Goal: Navigation & Orientation: Find specific page/section

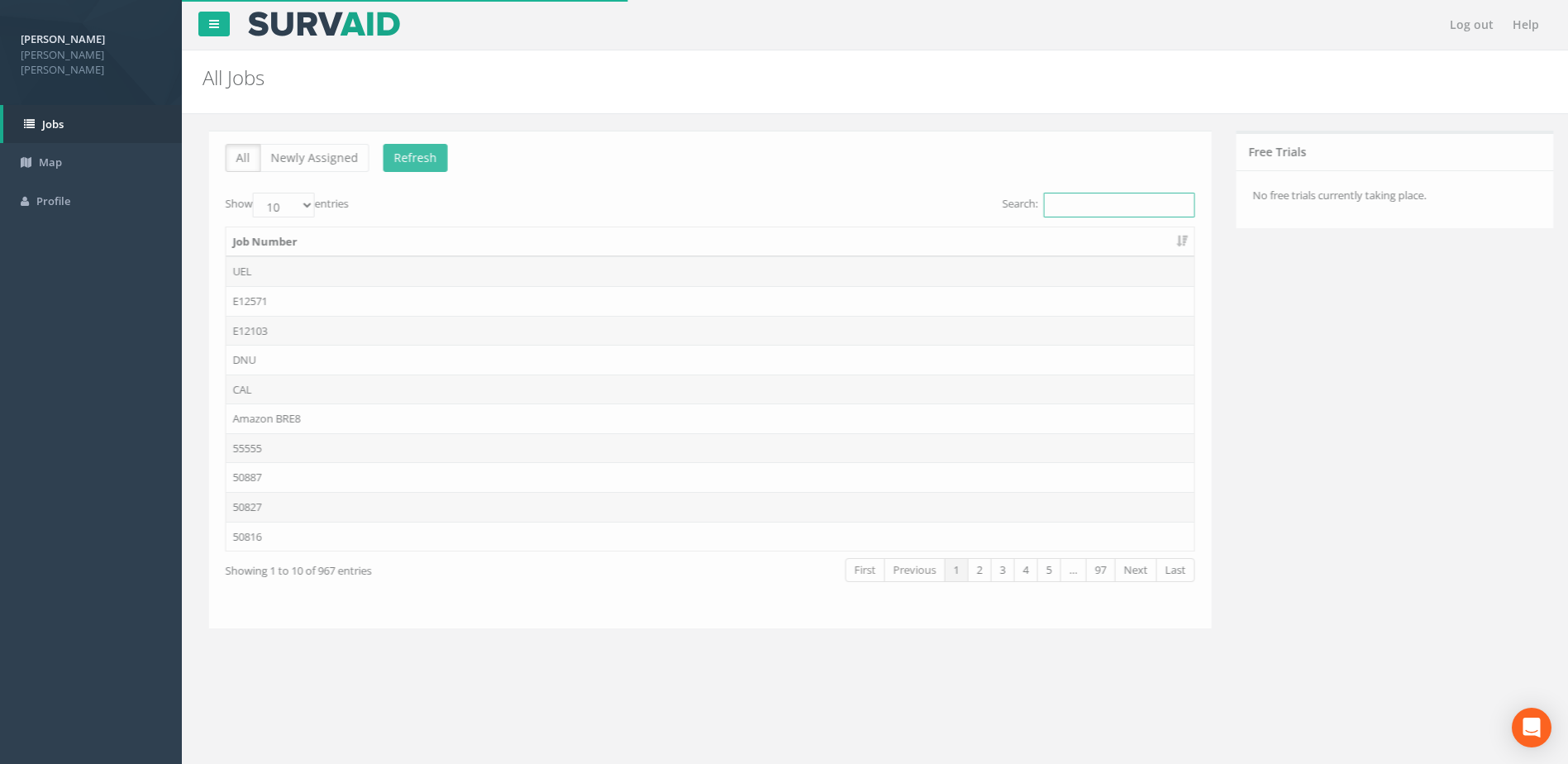
click at [1058, 200] on input "Search:" at bounding box center [1112, 204] width 151 height 24
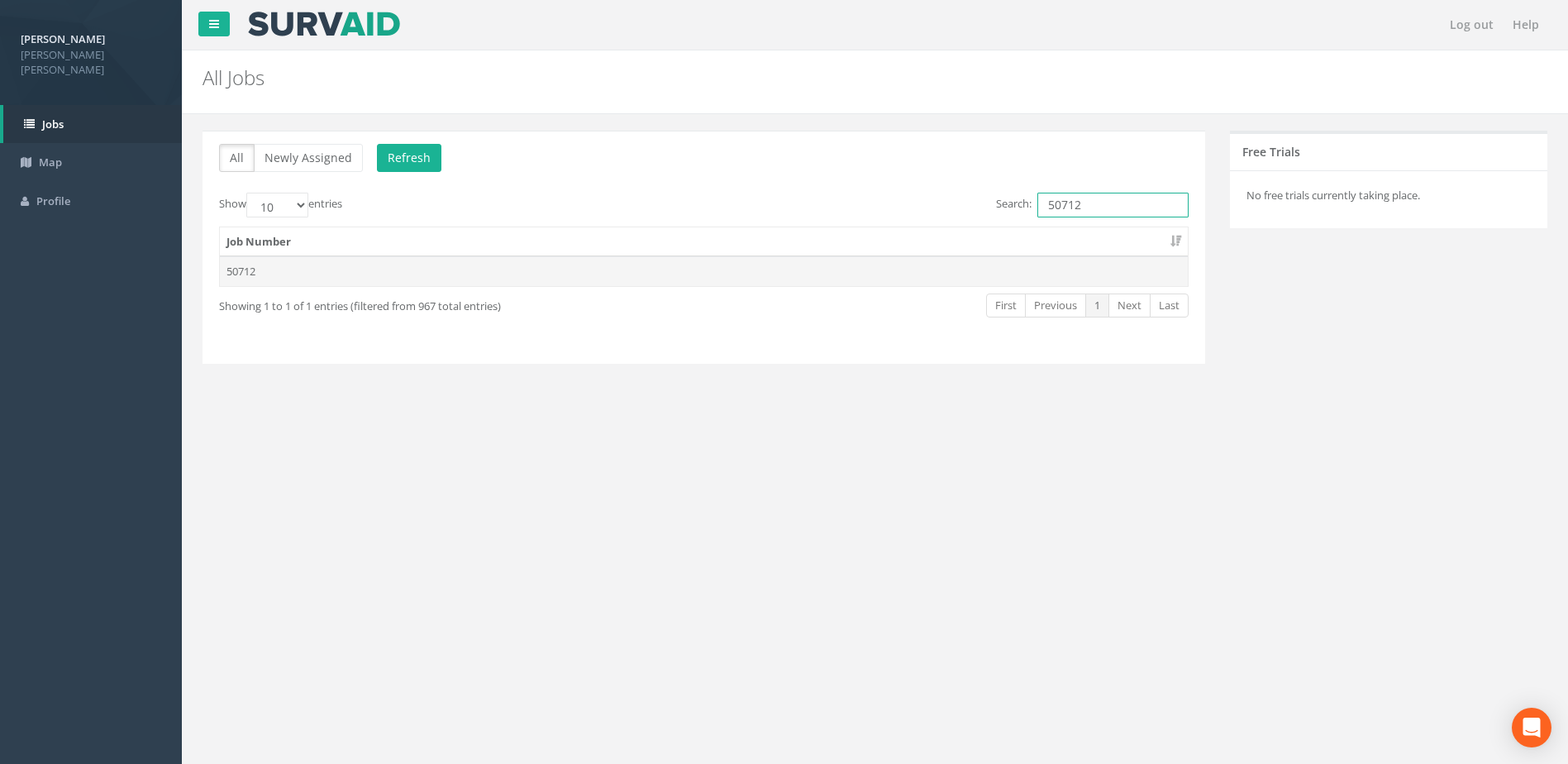
type input "50712"
click at [239, 275] on td "50712" at bounding box center [703, 271] width 968 height 30
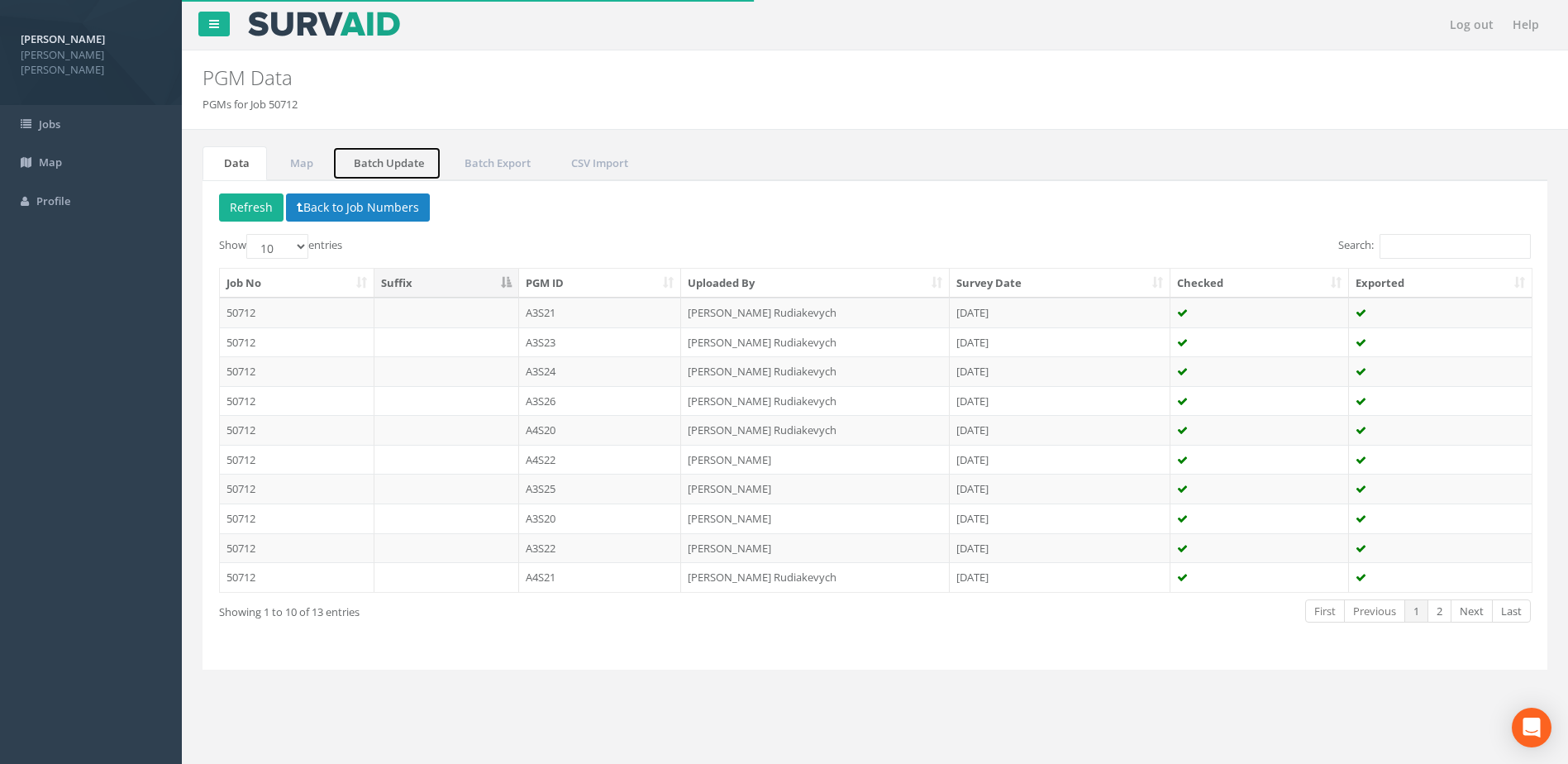
click at [371, 164] on link "Batch Update" at bounding box center [387, 163] width 109 height 34
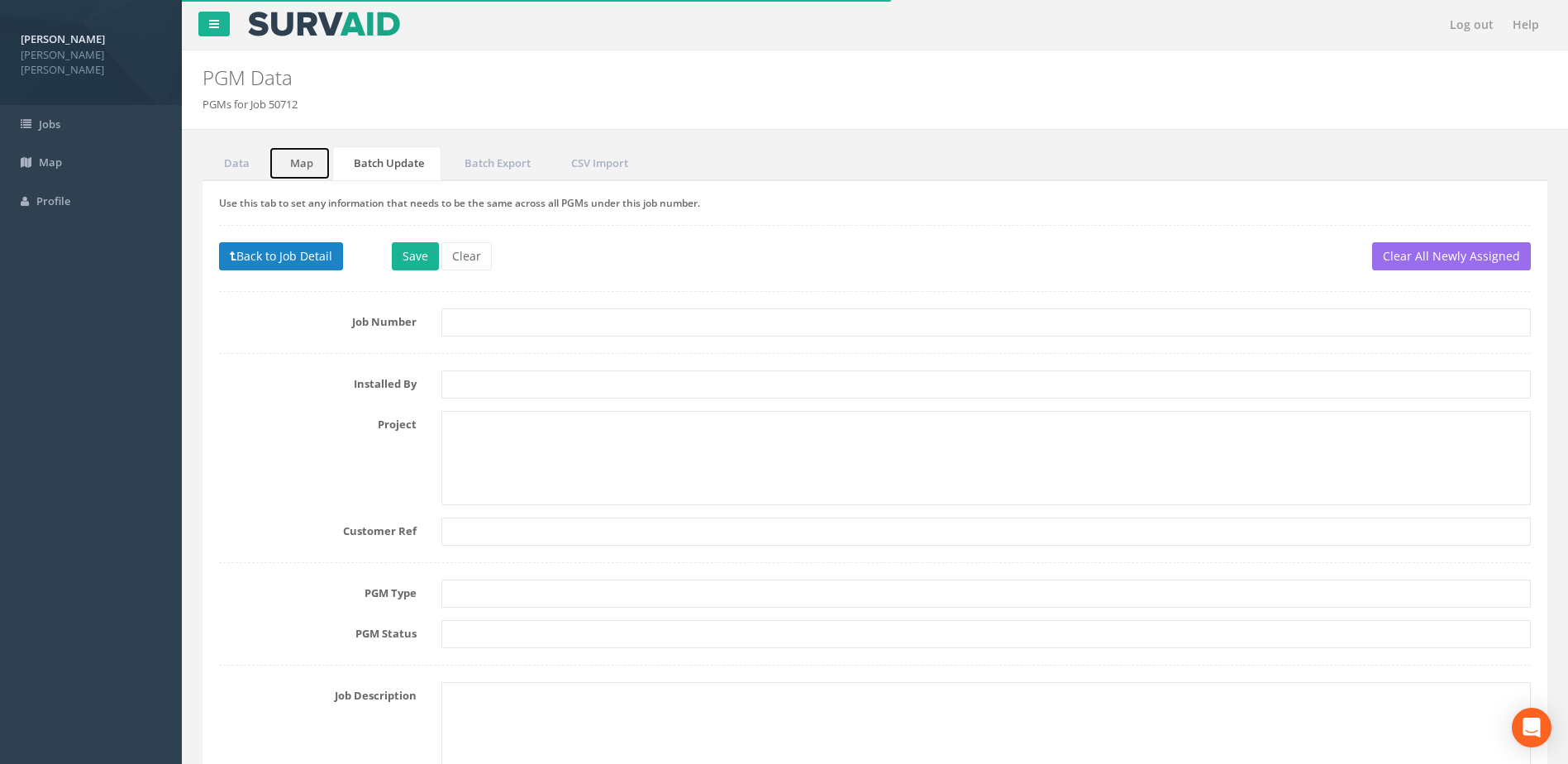
click at [308, 164] on link "Map" at bounding box center [300, 163] width 62 height 34
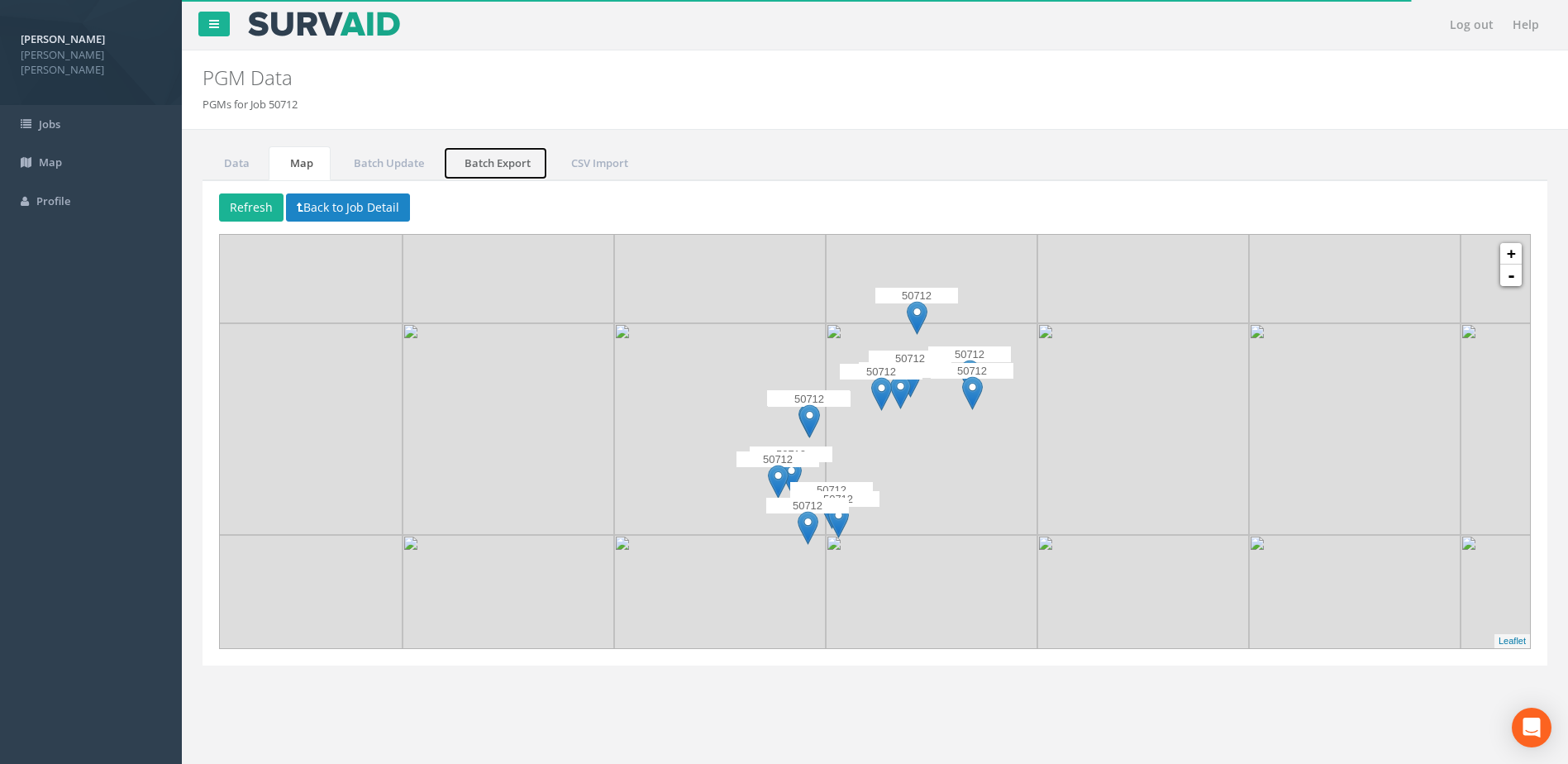
click at [452, 163] on link "Batch Export" at bounding box center [495, 163] width 105 height 34
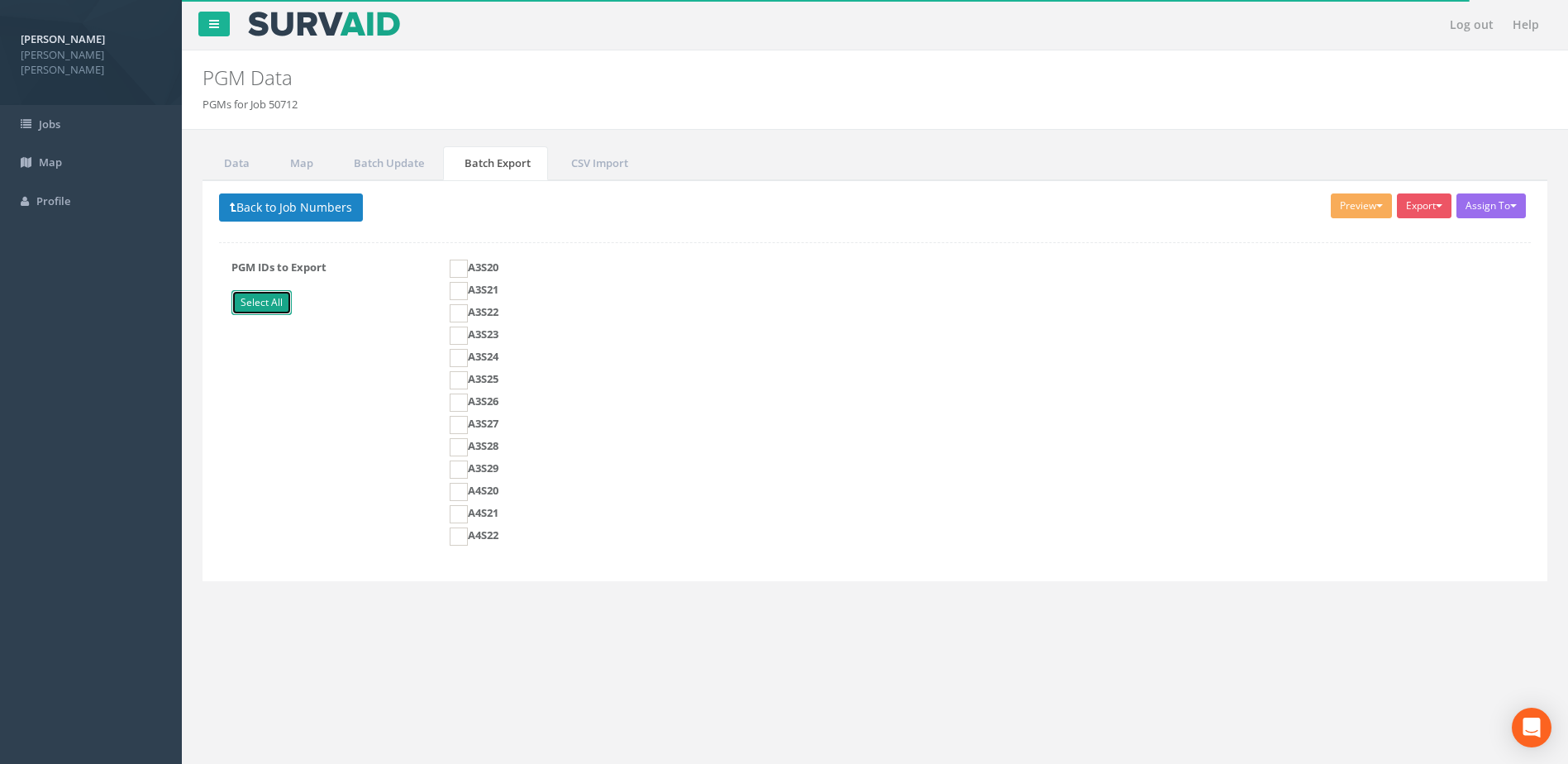
click at [272, 294] on link "Select All" at bounding box center [262, 302] width 60 height 24
checkbox input "true"
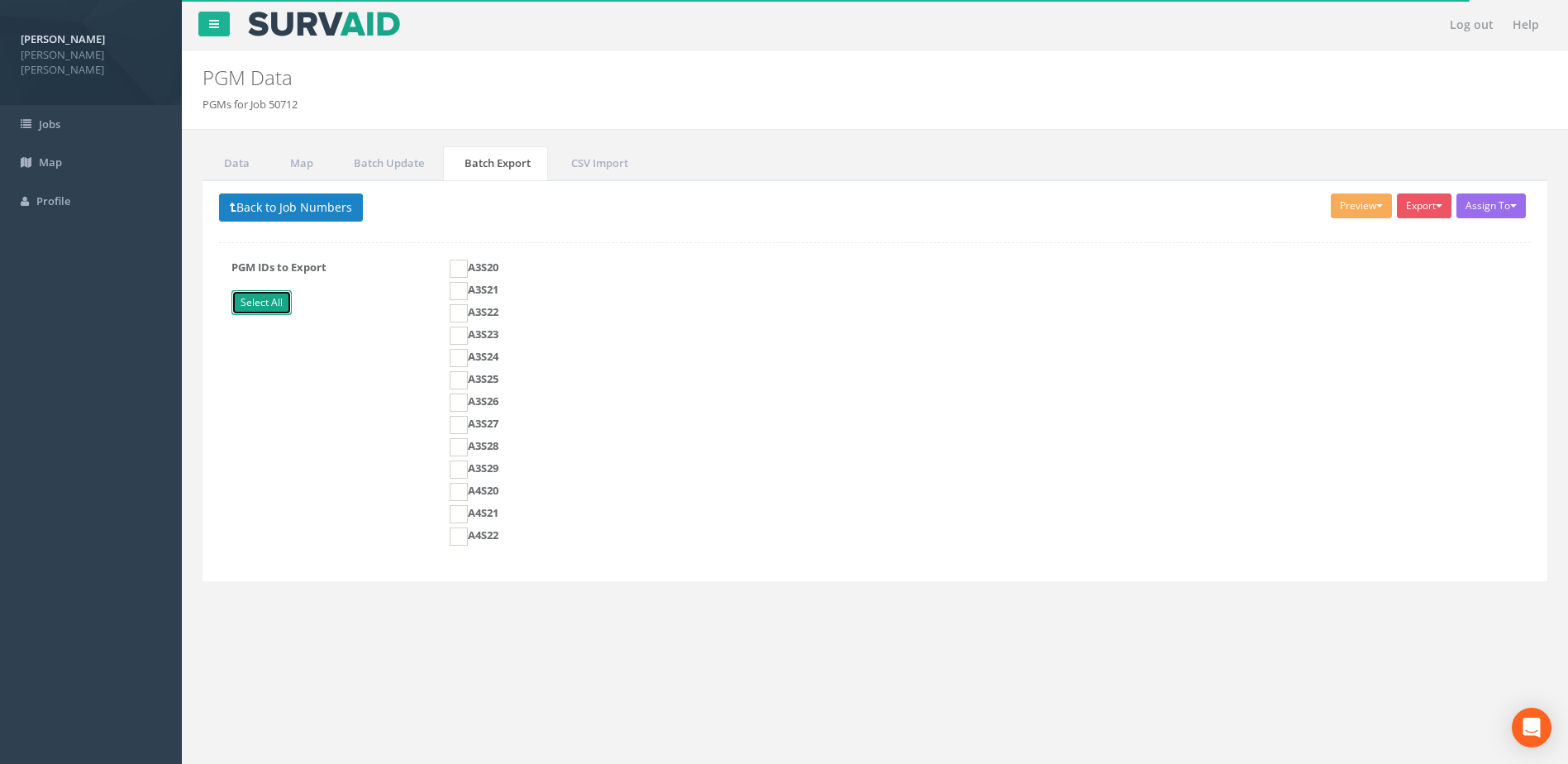
checkbox input "true"
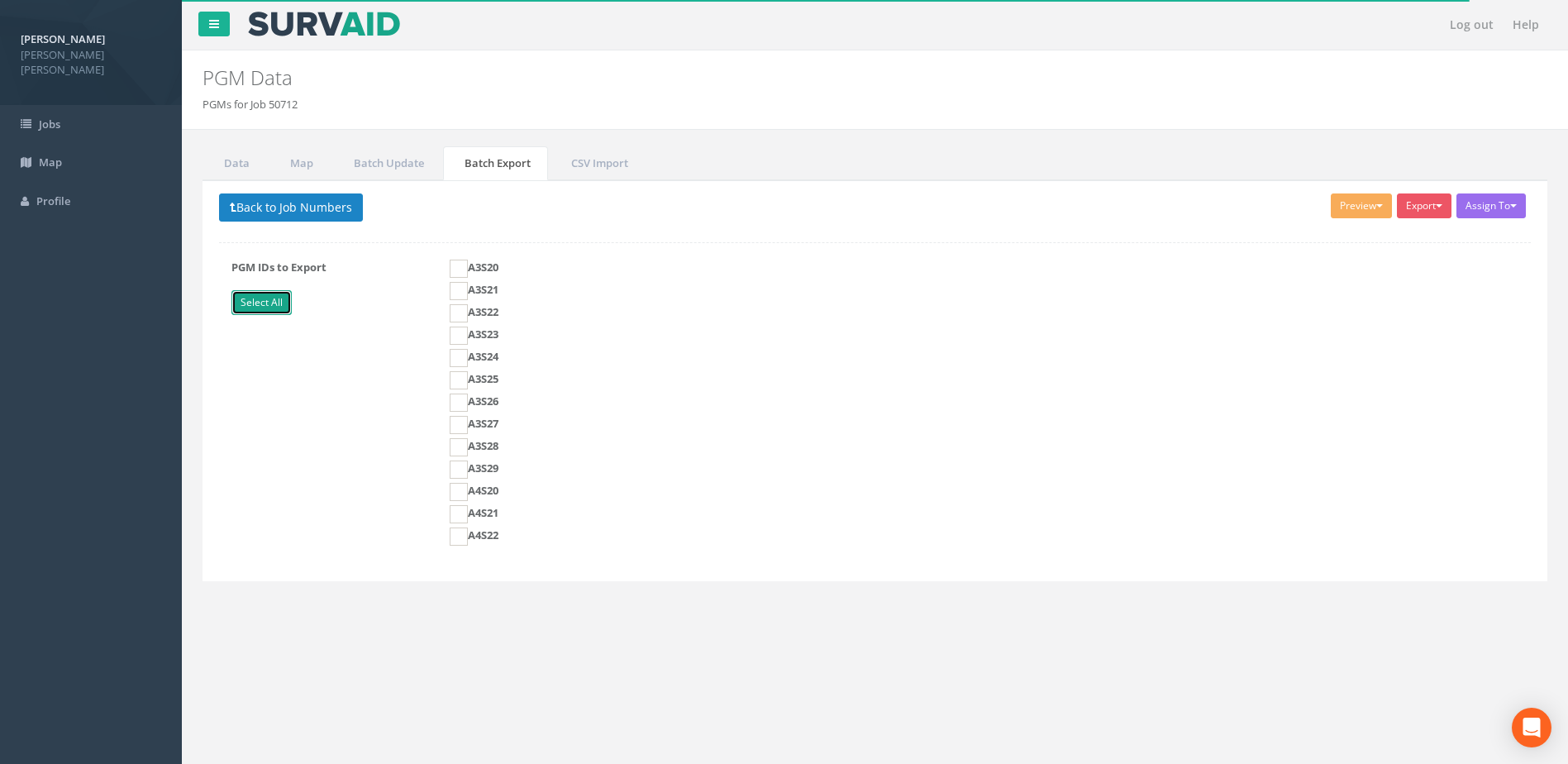
checkbox input "true"
click at [1377, 220] on div "Preview [PERSON_NAME] Generic [PERSON_NAME] Ramboll Env Agency E2 Env Agency E3…" at bounding box center [1364, 208] width 66 height 29
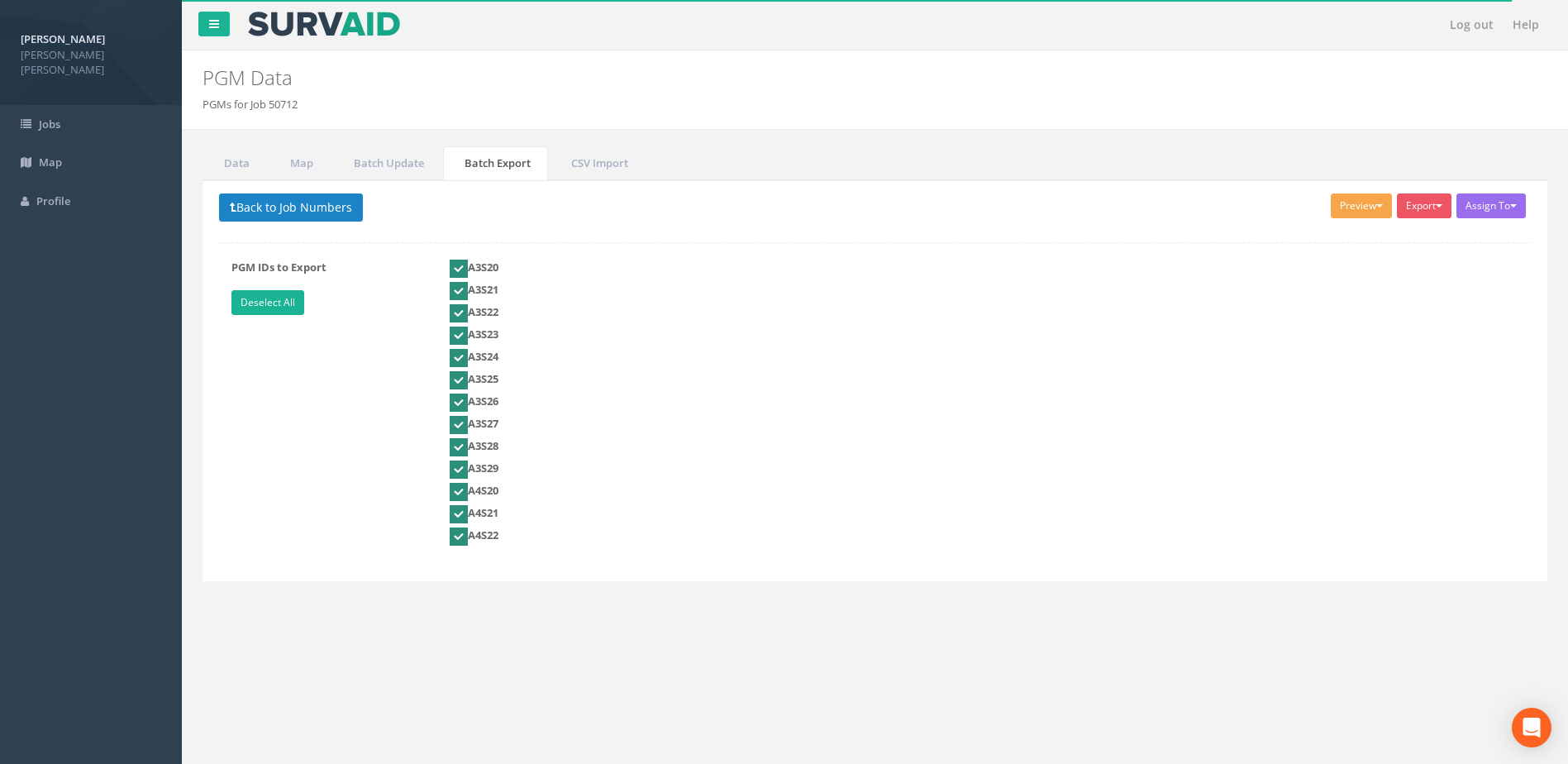
click at [1374, 208] on button "Preview" at bounding box center [1361, 205] width 61 height 24
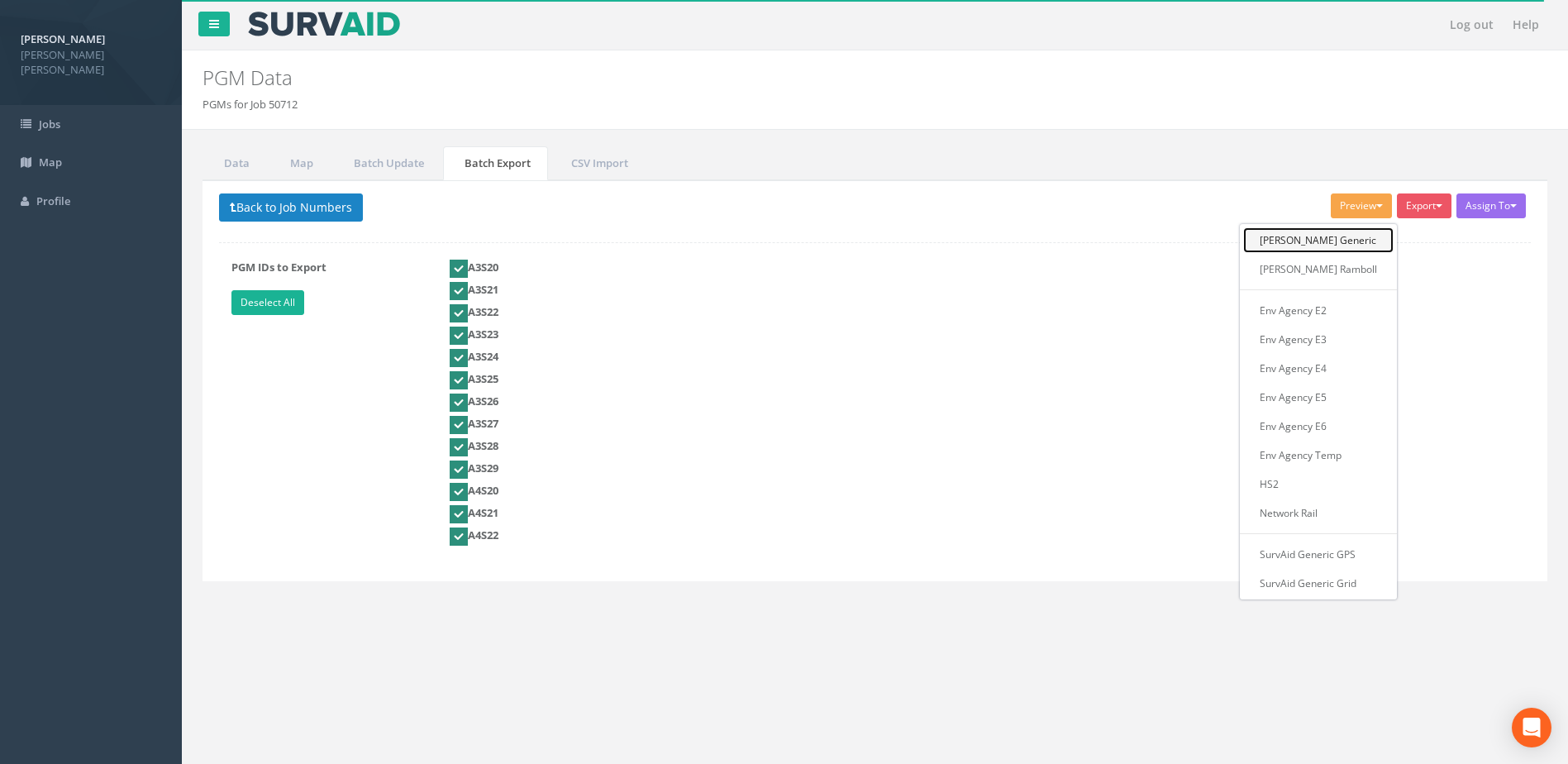
click at [1331, 241] on link "[PERSON_NAME] Generic" at bounding box center [1318, 240] width 151 height 25
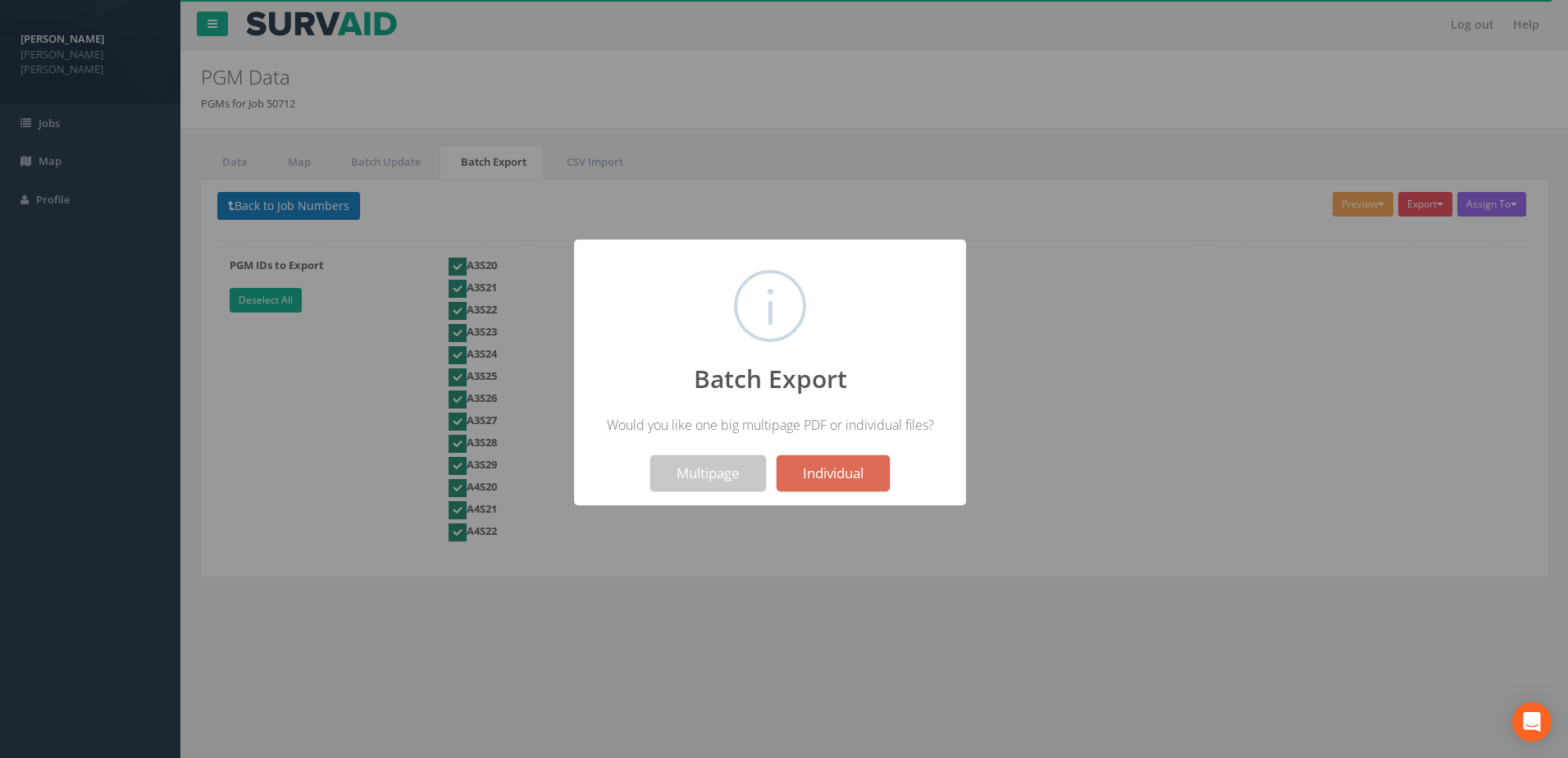
click at [692, 475] on button "Multipage" at bounding box center [709, 473] width 116 height 36
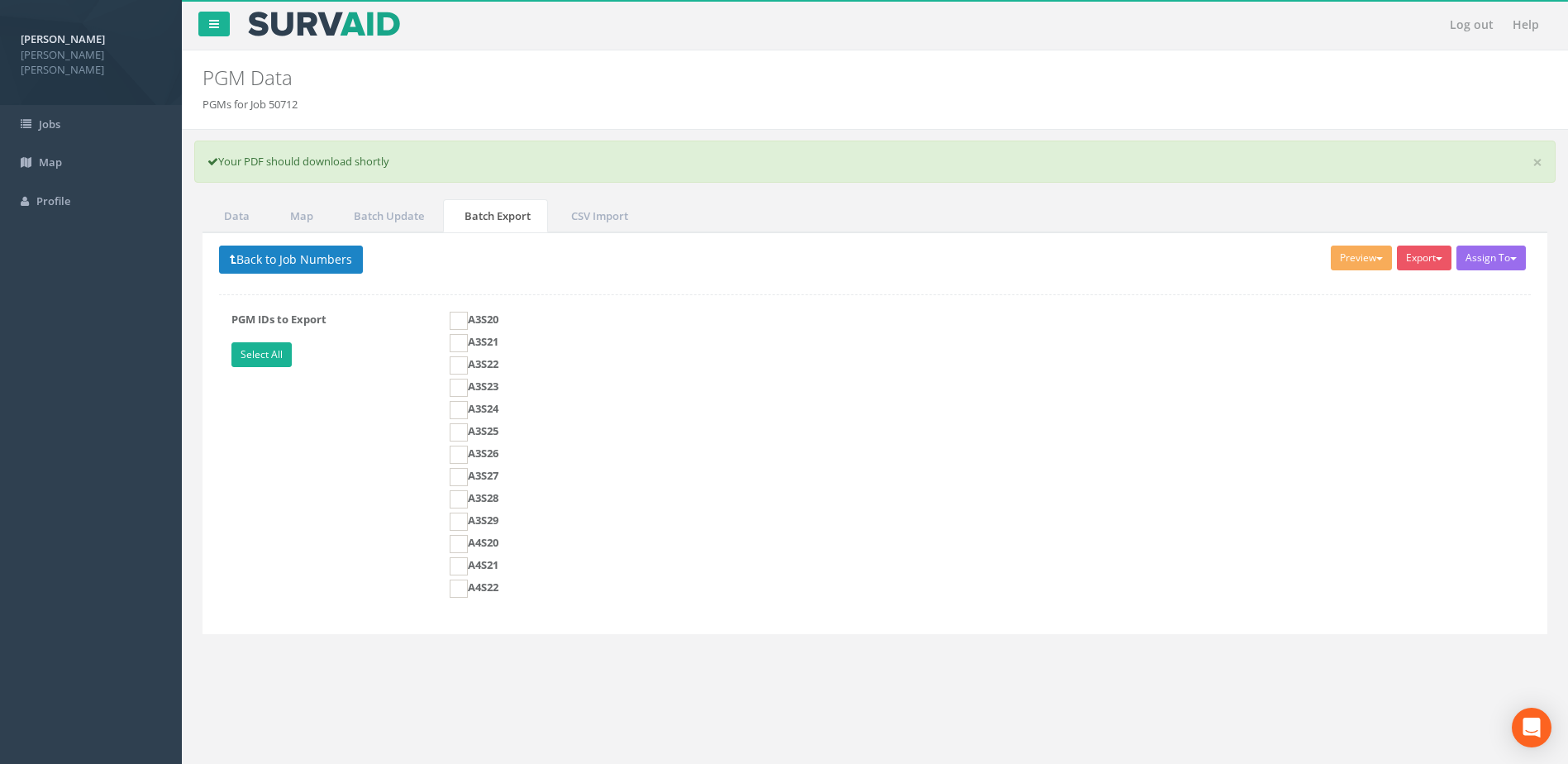
drag, startPoint x: 241, startPoint y: 27, endPoint x: 250, endPoint y: 26, distance: 9.1
click at [241, 27] on nav "Log out Help" at bounding box center [874, 24] width 1386 height 50
click at [256, 25] on image at bounding box center [324, 23] width 156 height 24
click at [225, 30] on link at bounding box center [214, 23] width 31 height 24
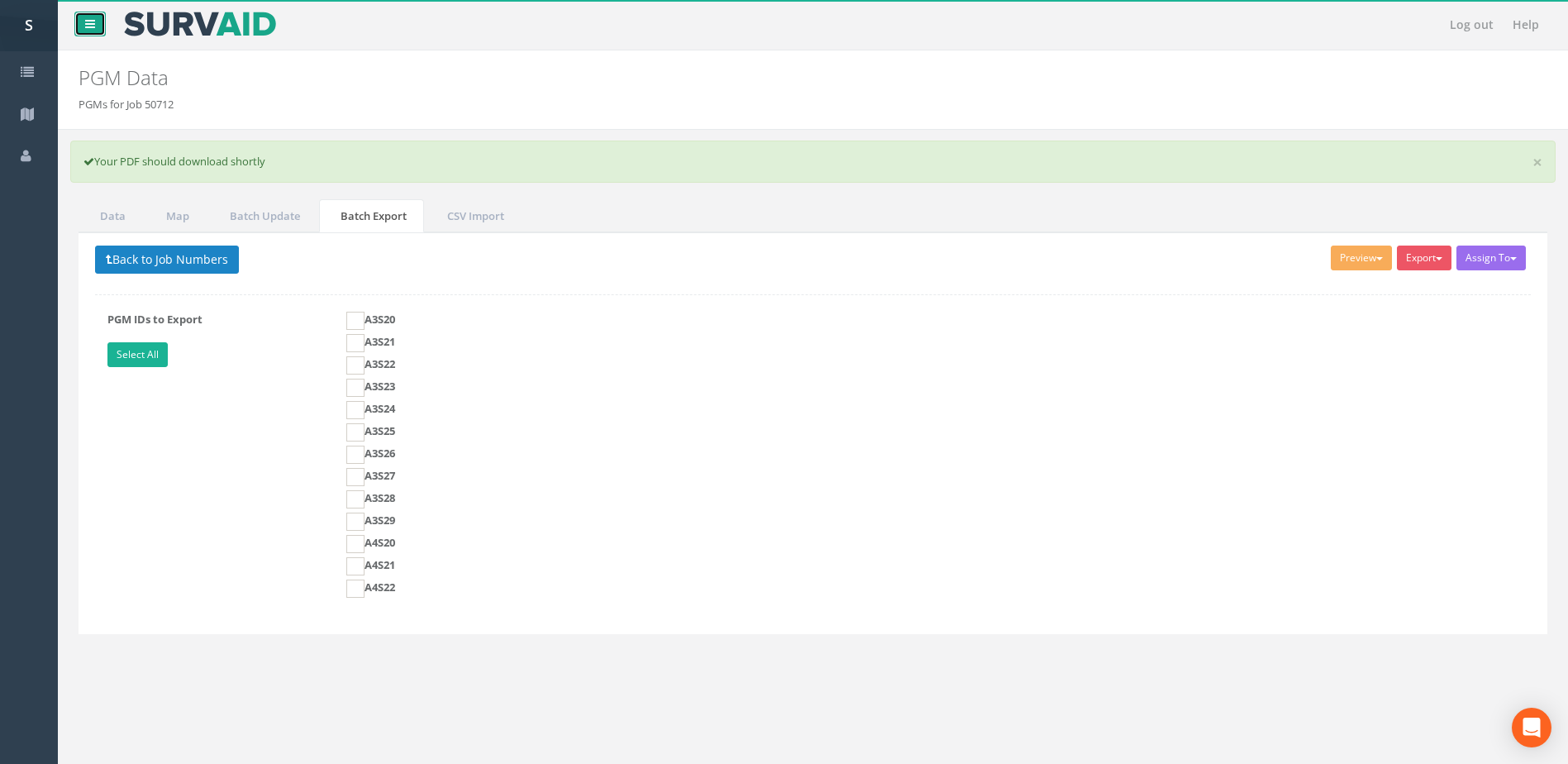
click at [87, 29] on icon at bounding box center [90, 24] width 10 height 12
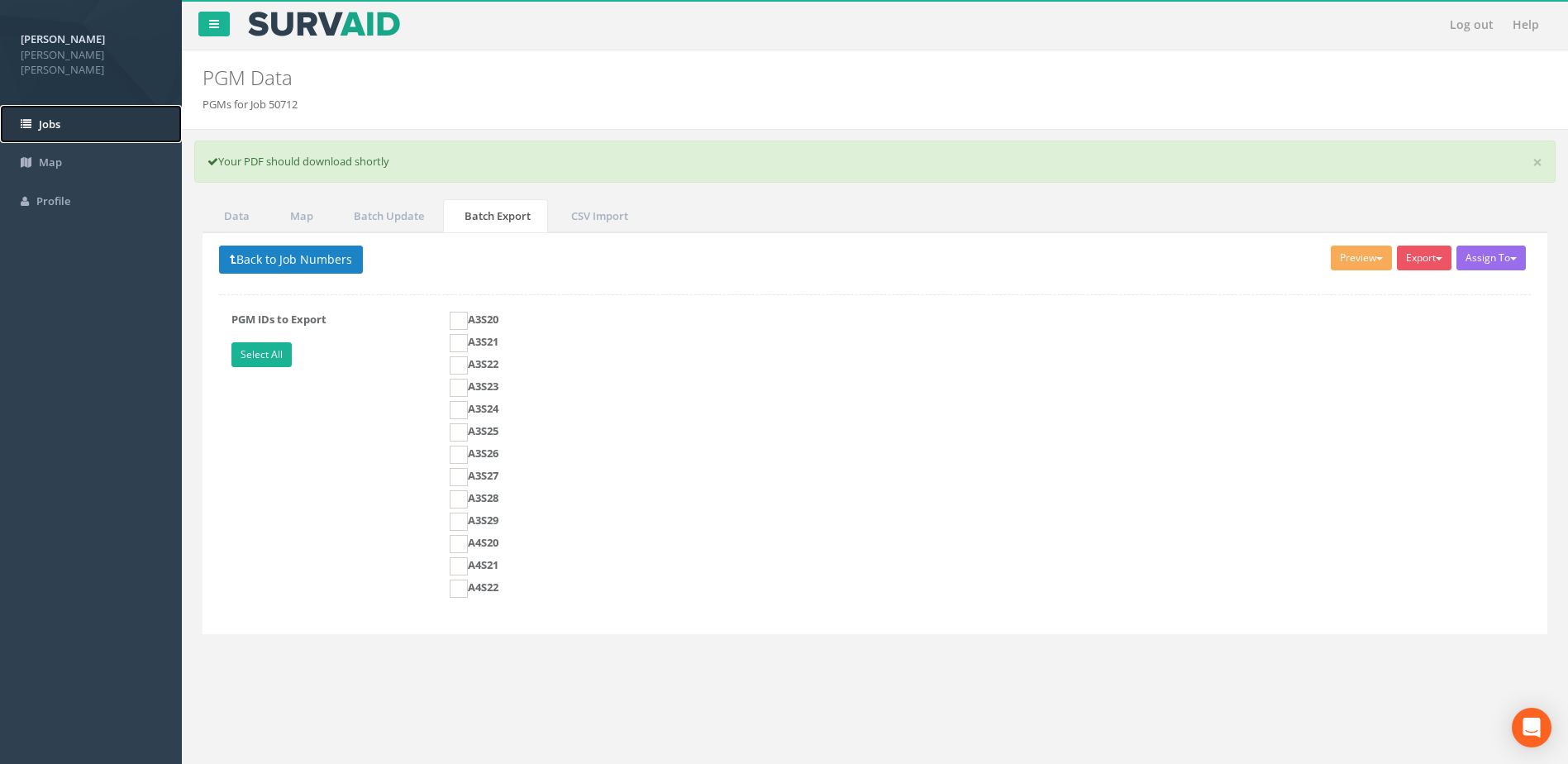
click at [90, 105] on link "Jobs" at bounding box center [90, 125] width 182 height 39
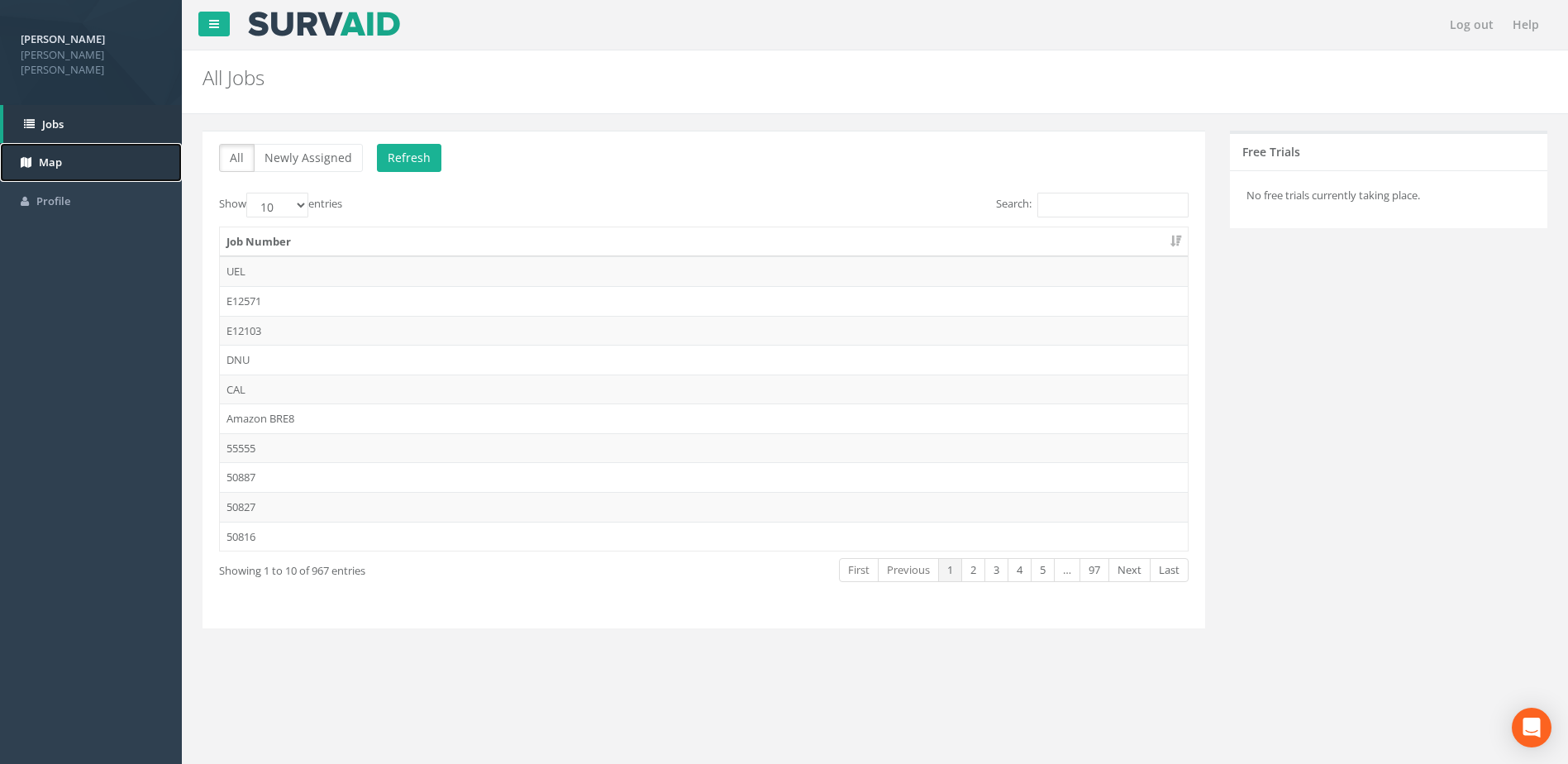
click at [103, 144] on link "Map" at bounding box center [90, 163] width 182 height 39
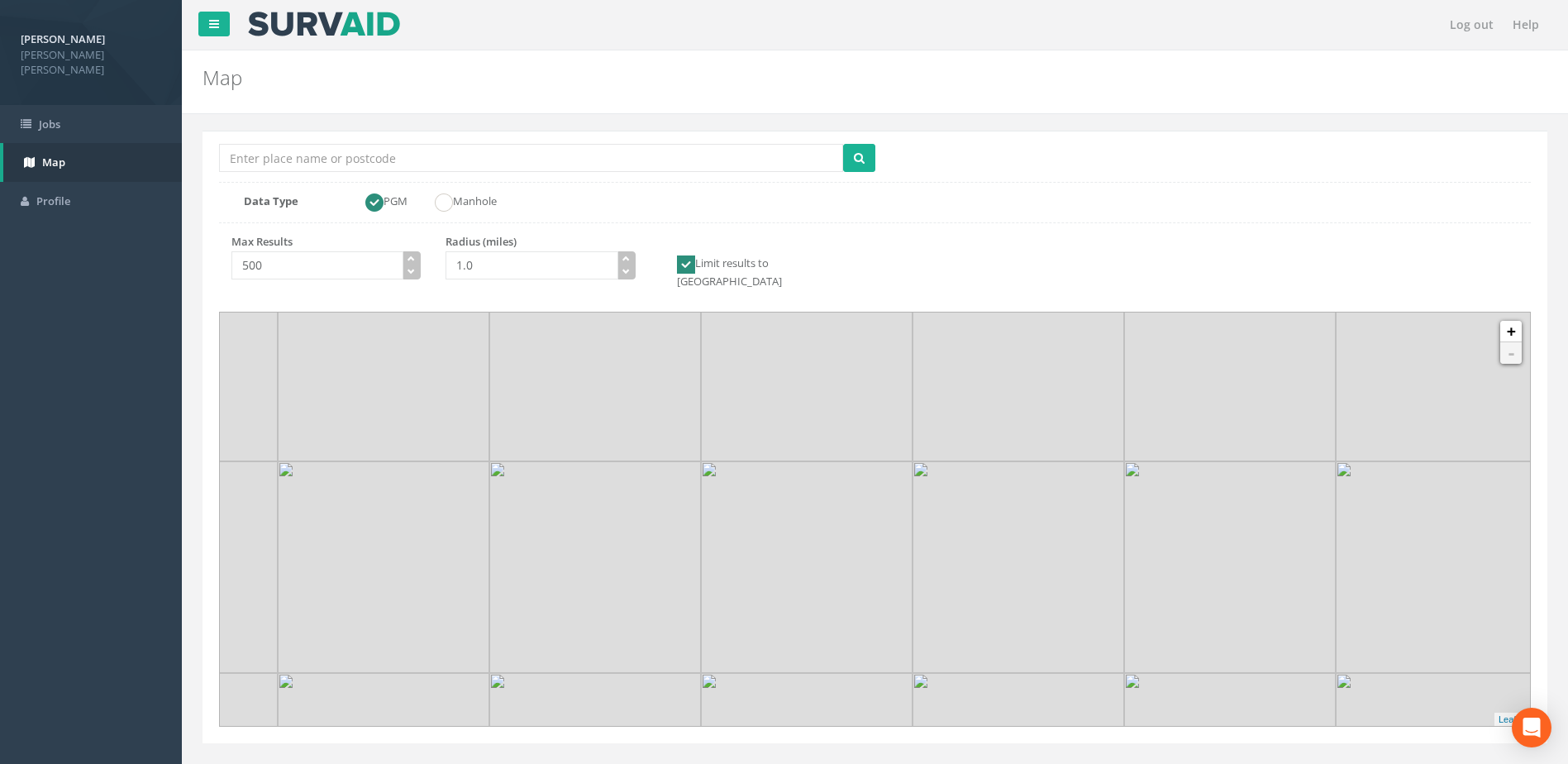
click at [1101, 251] on div "Max Results 500 Radius (miles) 1.0 Limit results to [GEOGRAPHIC_DATA]" at bounding box center [874, 268] width 1336 height 68
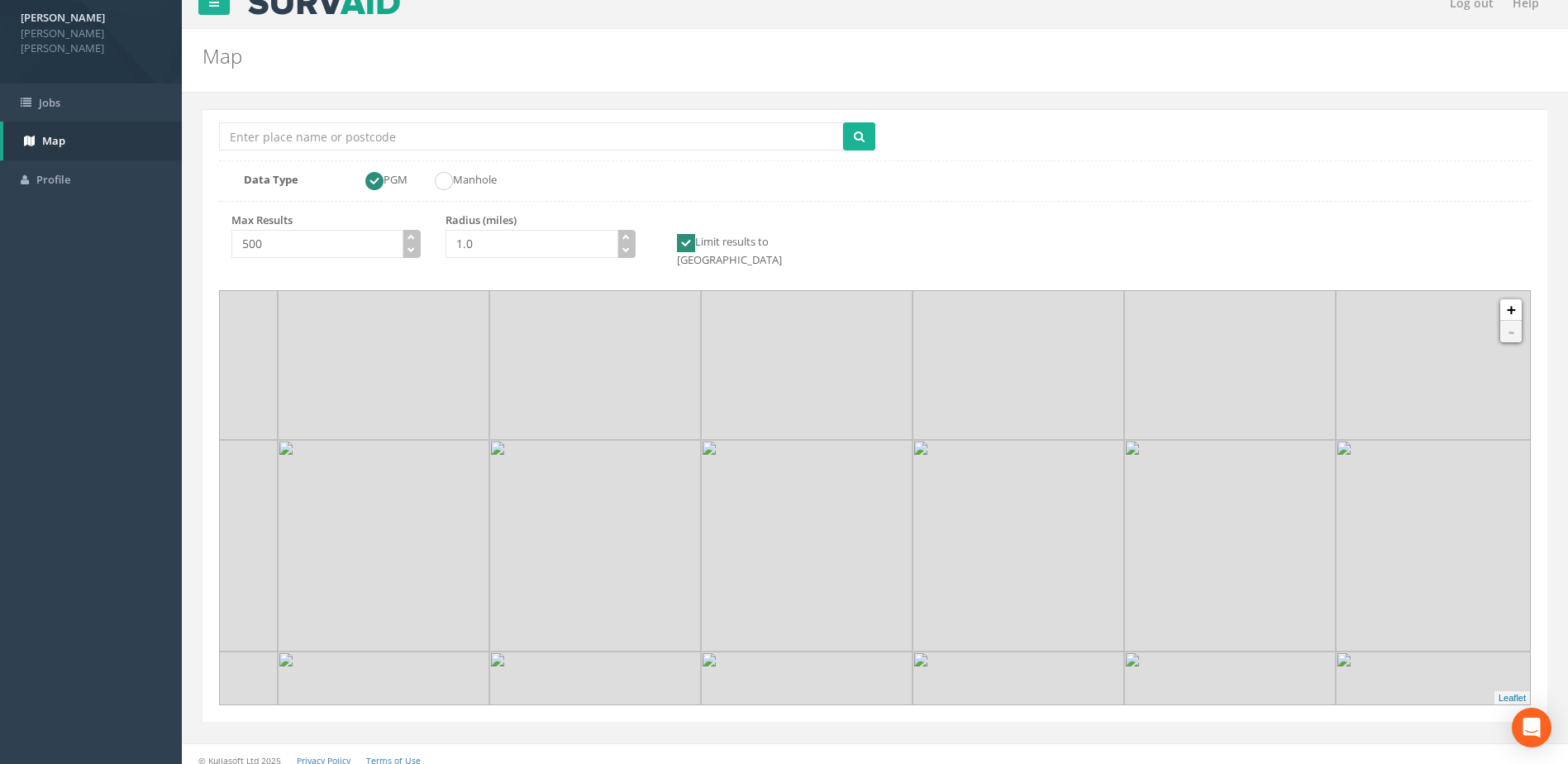
scroll to position [18, 0]
click at [1513, 305] on link "+" at bounding box center [1511, 313] width 21 height 21
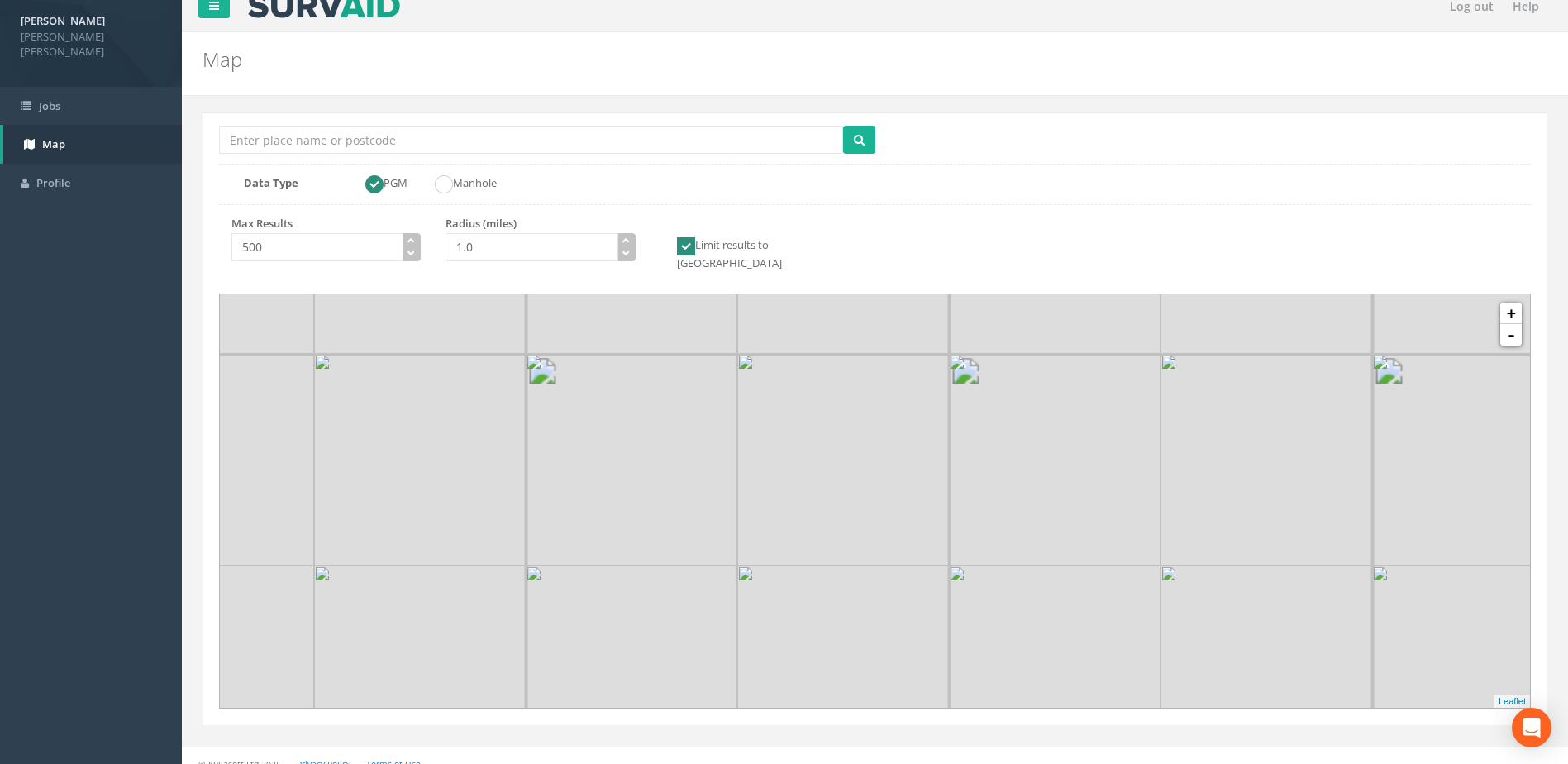
drag, startPoint x: 1003, startPoint y: 504, endPoint x: 990, endPoint y: 394, distance: 110.8
click at [990, 394] on img at bounding box center [1054, 460] width 212 height 212
drag, startPoint x: 956, startPoint y: 474, endPoint x: 932, endPoint y: 463, distance: 26.4
click at [932, 465] on img at bounding box center [1017, 571] width 212 height 212
click at [1513, 303] on link "+" at bounding box center [1511, 313] width 21 height 21
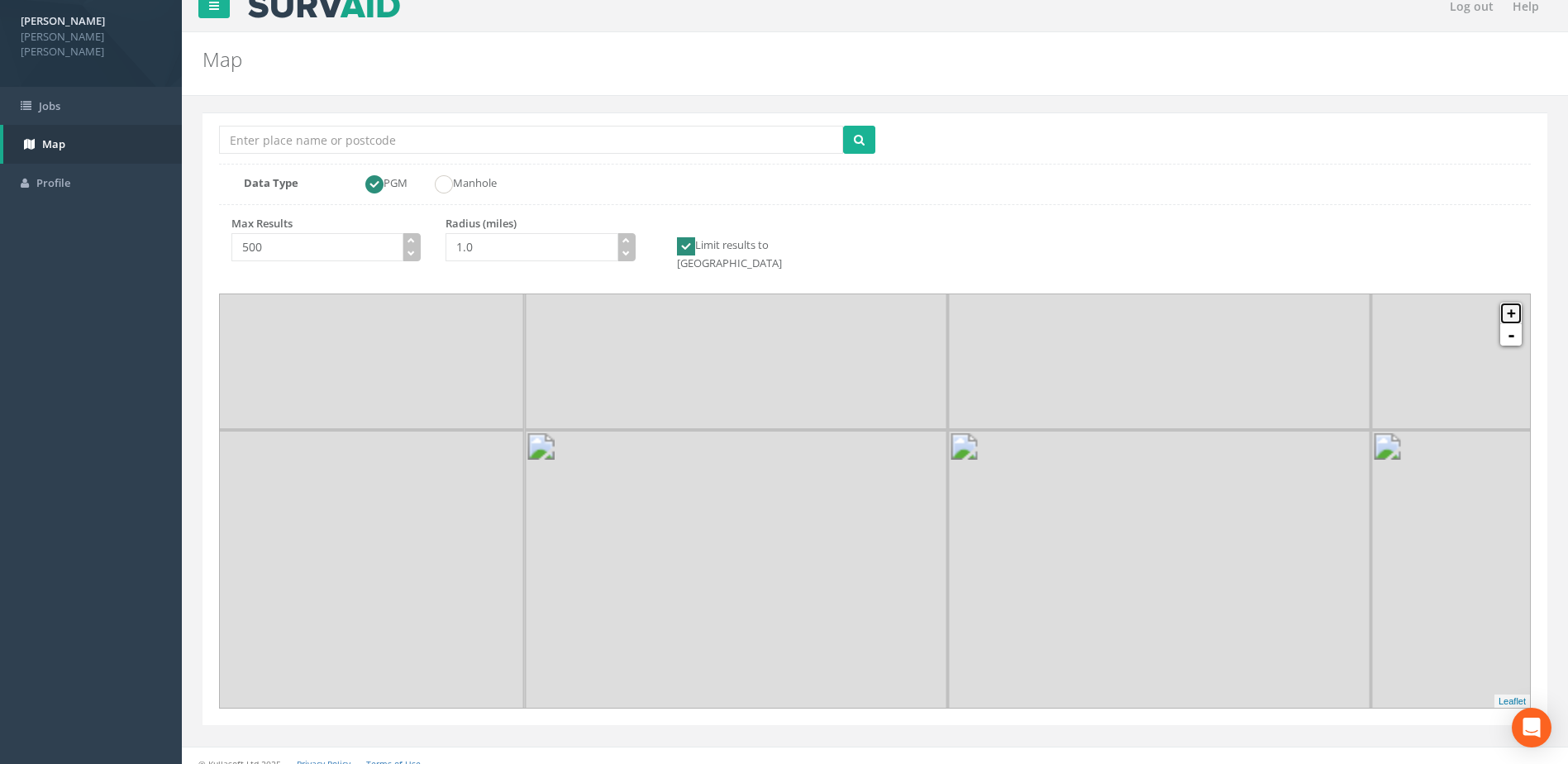
click at [1513, 303] on link "+" at bounding box center [1511, 313] width 21 height 21
drag, startPoint x: 1196, startPoint y: 518, endPoint x: 1185, endPoint y: 378, distance: 140.4
click at [168, 24] on div at bounding box center [168, 24] width 0 height 0
drag, startPoint x: 1177, startPoint y: 426, endPoint x: 1022, endPoint y: 367, distance: 165.8
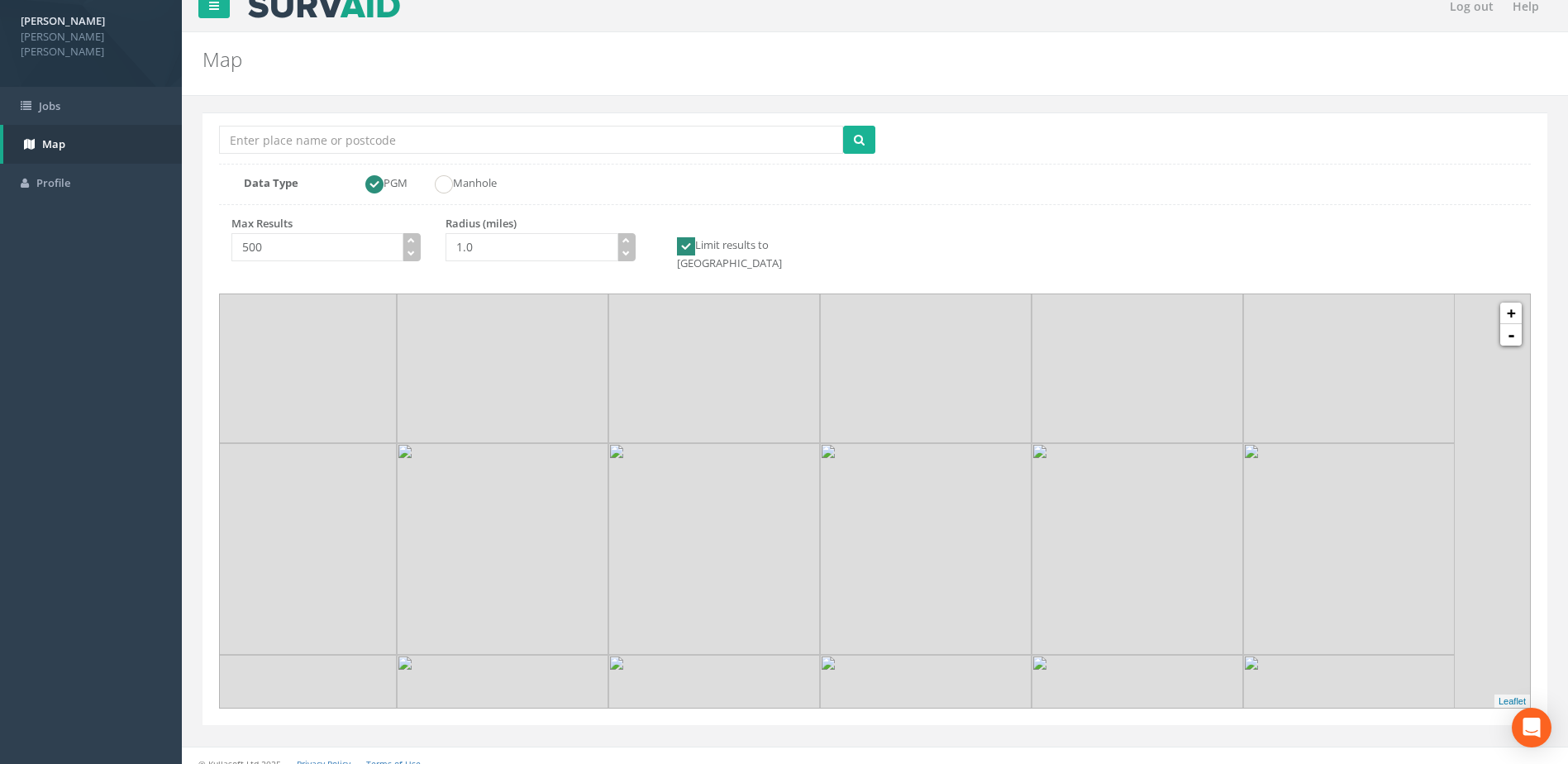
click at [1031, 367] on img at bounding box center [1137, 338] width 212 height 212
click at [857, 143] on icon "submit" at bounding box center [859, 140] width 11 height 12
drag, startPoint x: 839, startPoint y: 430, endPoint x: 713, endPoint y: 377, distance: 136.7
click at [733, 410] on img at bounding box center [839, 516] width 212 height 212
drag, startPoint x: 812, startPoint y: 405, endPoint x: 790, endPoint y: 377, distance: 35.6
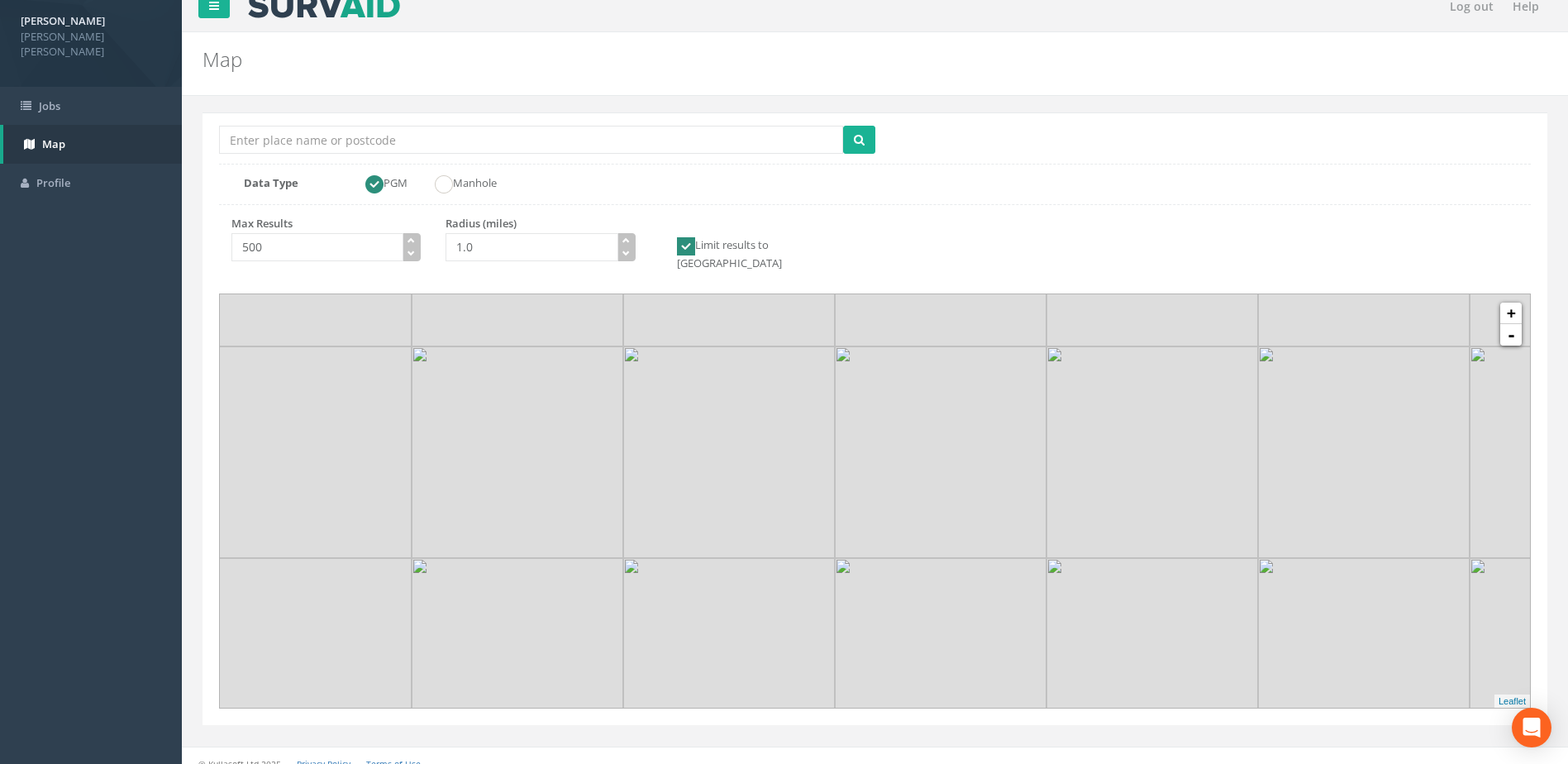
click at [790, 377] on img at bounding box center [730, 453] width 212 height 212
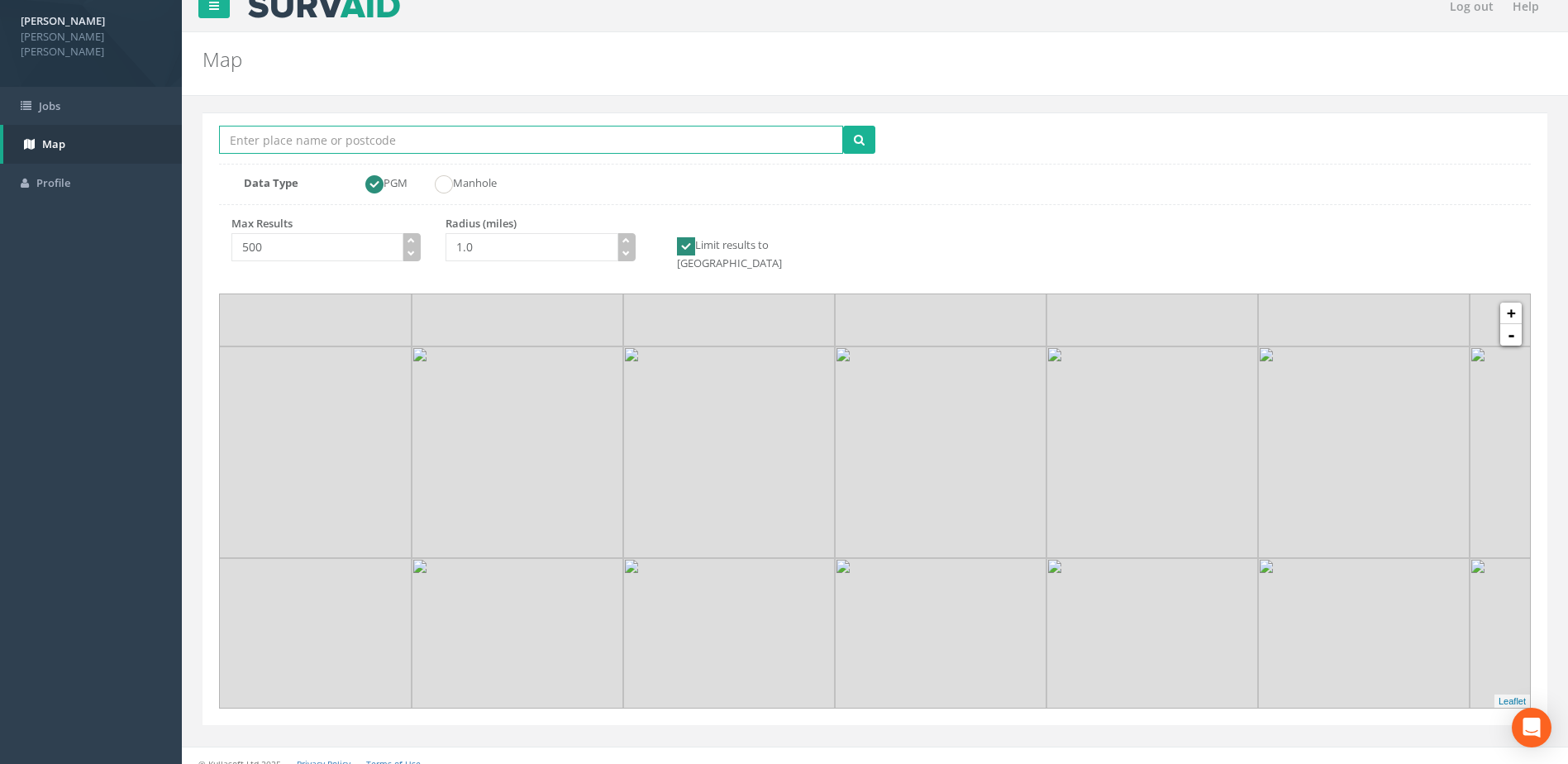
click at [534, 138] on input "Location Search Box" at bounding box center [530, 139] width 624 height 28
type input "[GEOGRAPHIC_DATA]"
click at [843, 126] on button "submit" at bounding box center [859, 139] width 32 height 28
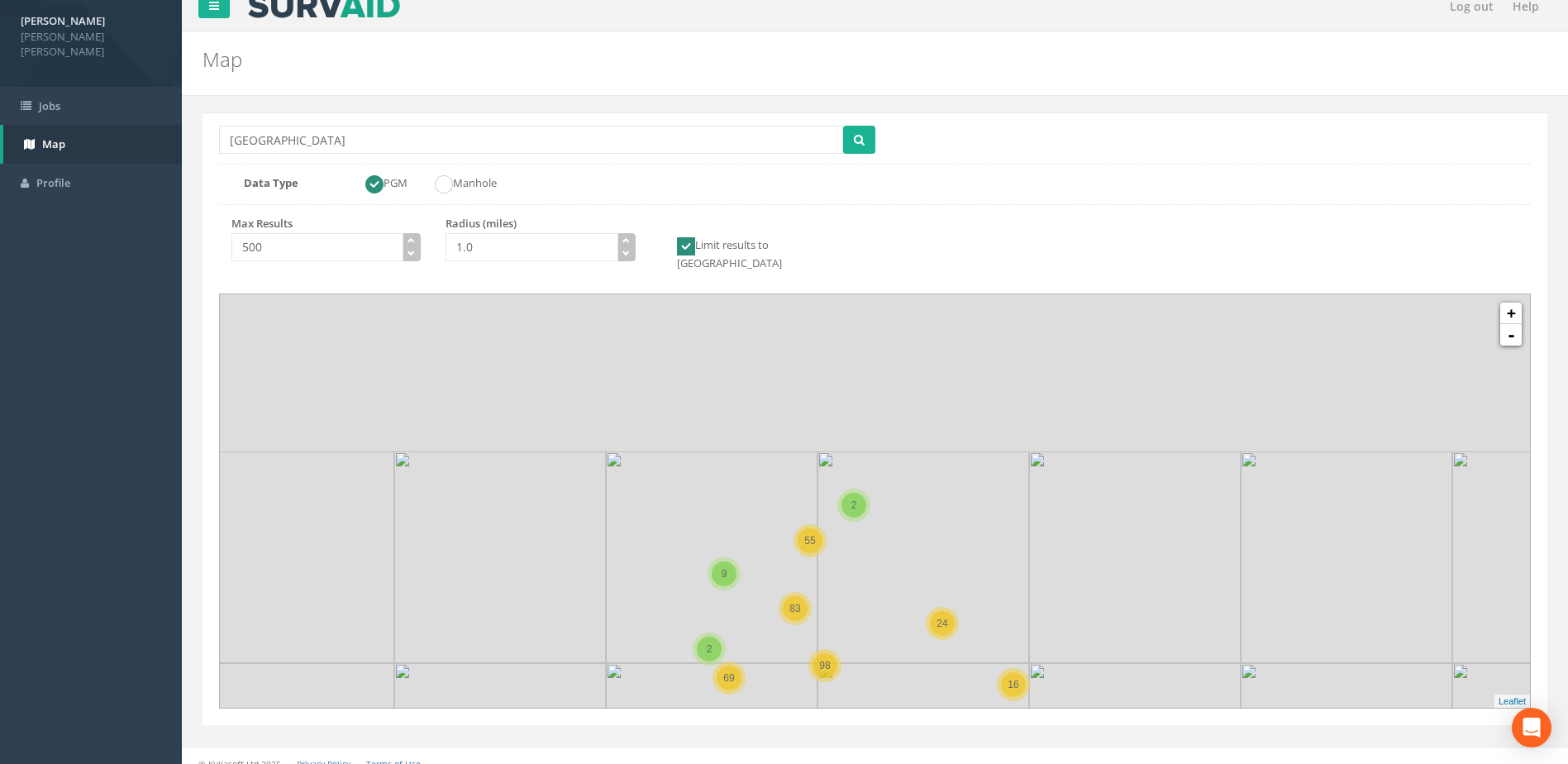
drag, startPoint x: 1022, startPoint y: 368, endPoint x: 1021, endPoint y: 557, distance: 189.0
click at [1021, 557] on img at bounding box center [923, 558] width 212 height 212
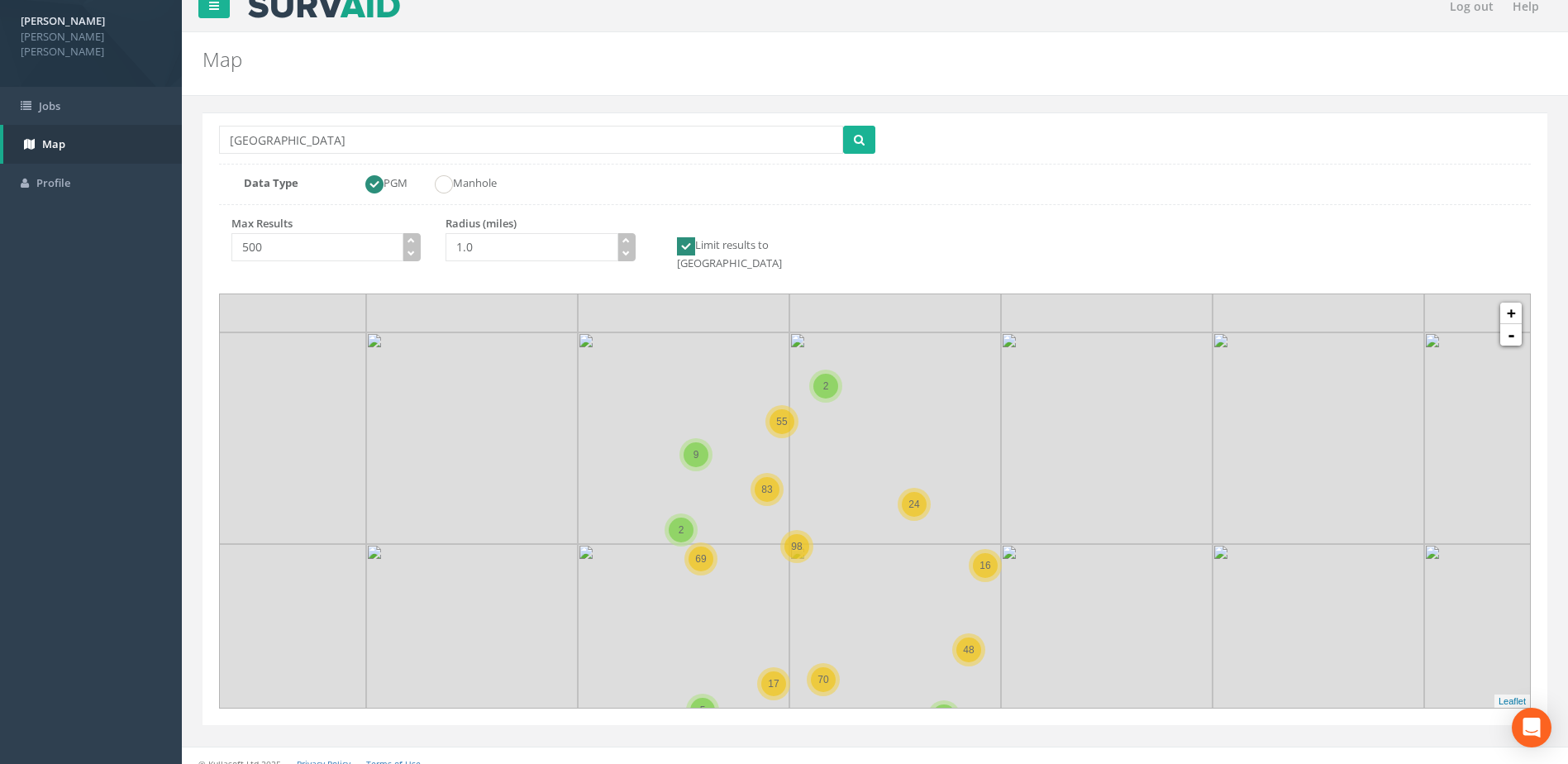
drag, startPoint x: 947, startPoint y: 409, endPoint x: 942, endPoint y: 395, distance: 14.9
click at [942, 395] on img at bounding box center [895, 439] width 212 height 212
click at [1511, 324] on link "-" at bounding box center [1511, 335] width 21 height 21
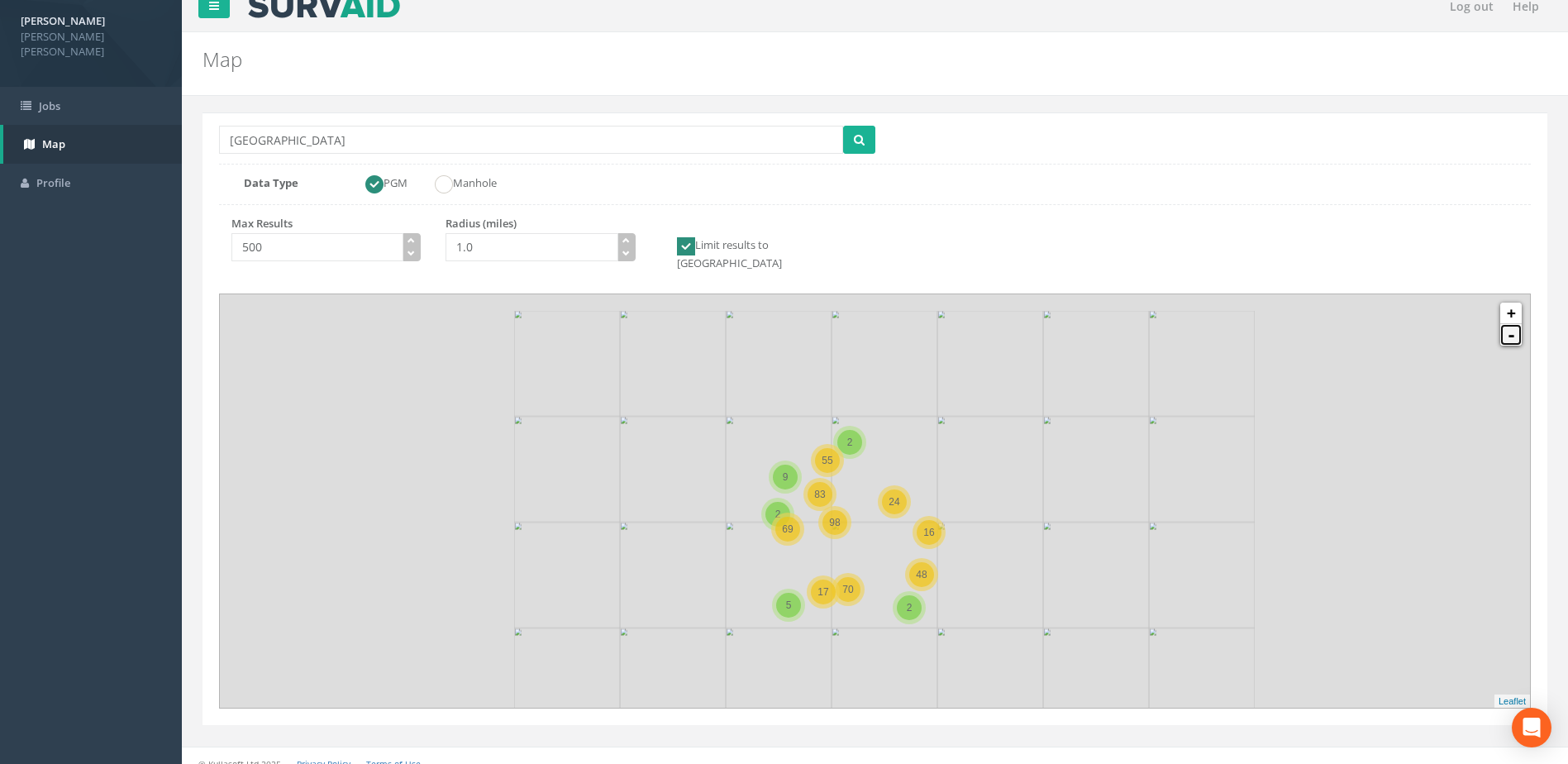
click at [1511, 324] on link "-" at bounding box center [1511, 335] width 21 height 21
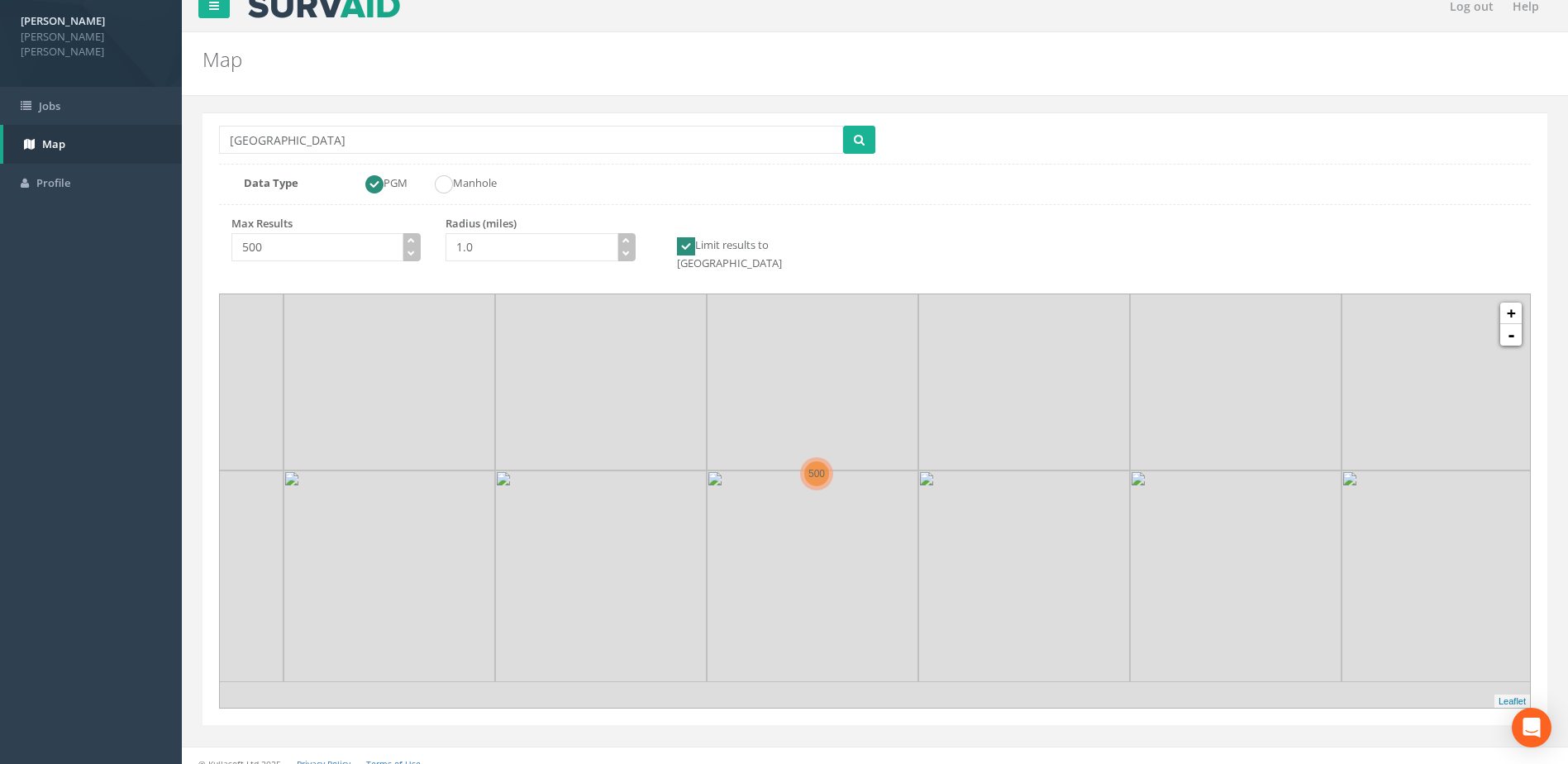
drag, startPoint x: 1019, startPoint y: 508, endPoint x: 975, endPoint y: 463, distance: 62.9
click at [975, 470] on img at bounding box center [1024, 576] width 212 height 212
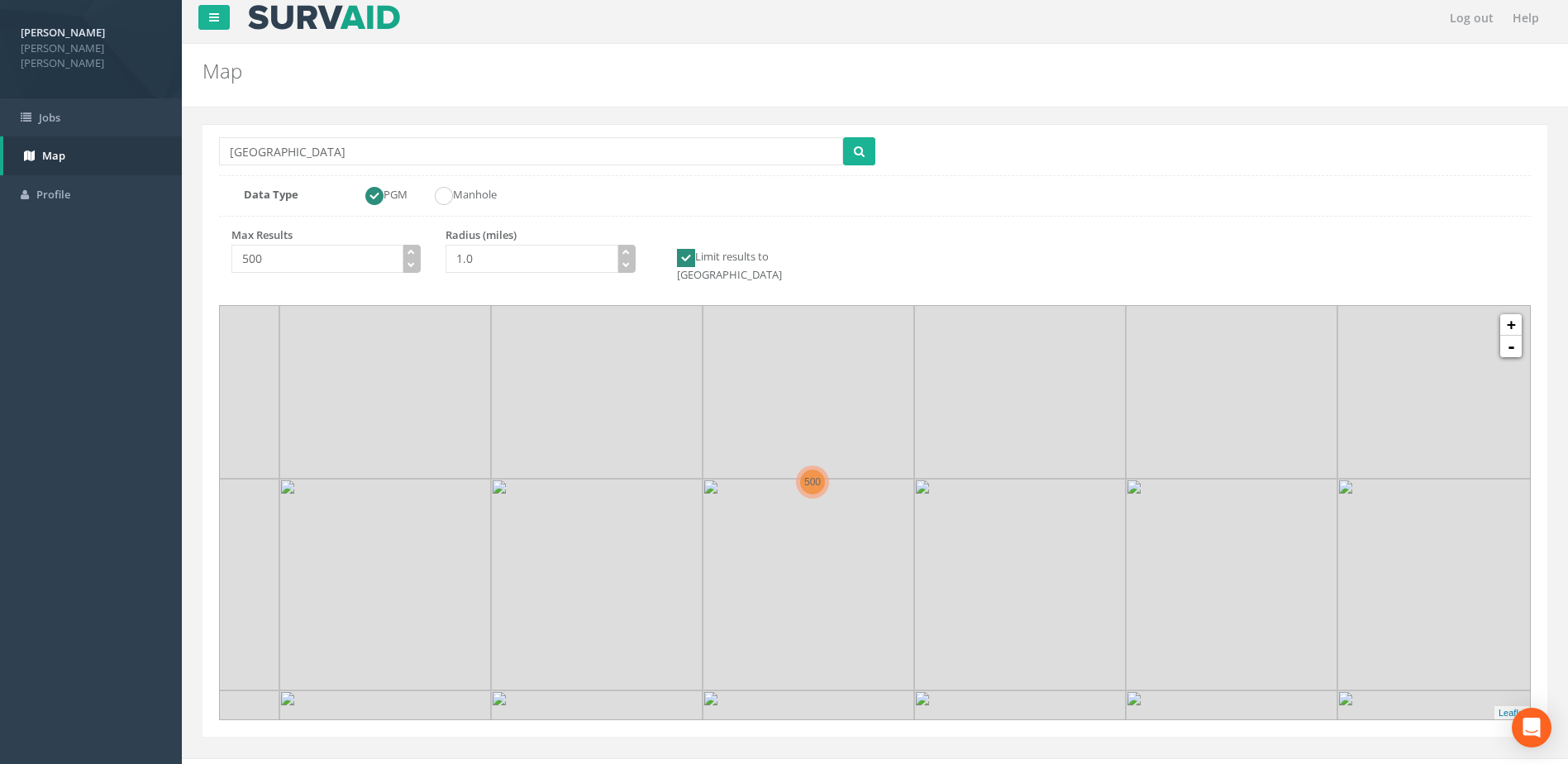
scroll to position [0, 0]
